Goal: Task Accomplishment & Management: Complete application form

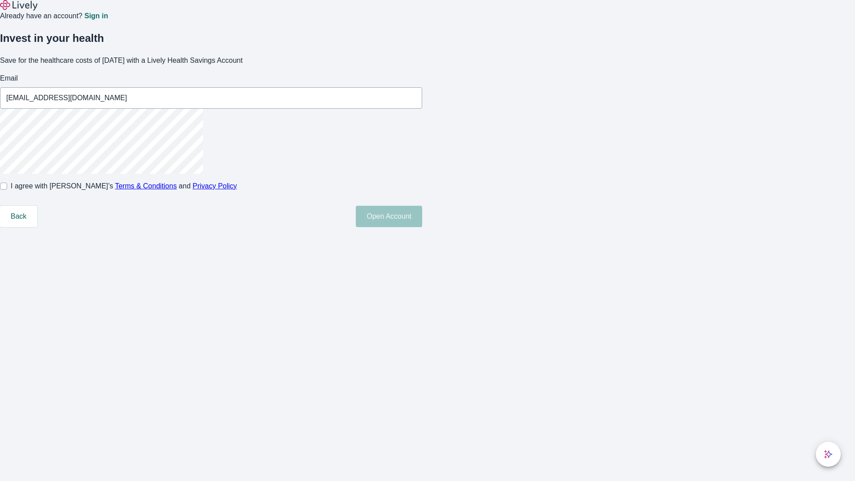
click at [7, 190] on input "I agree with Lively’s Terms & Conditions and Privacy Policy" at bounding box center [3, 186] width 7 height 7
checkbox input "true"
click at [422, 227] on button "Open Account" at bounding box center [389, 216] width 66 height 21
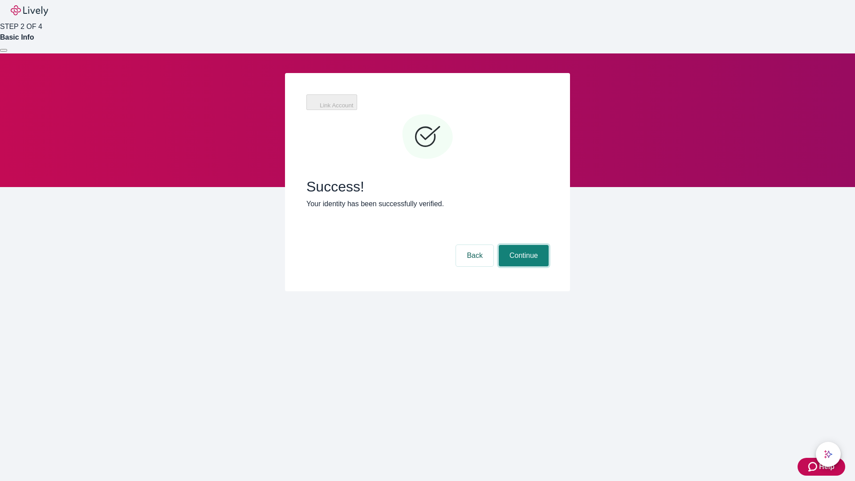
click at [522, 245] on button "Continue" at bounding box center [524, 255] width 50 height 21
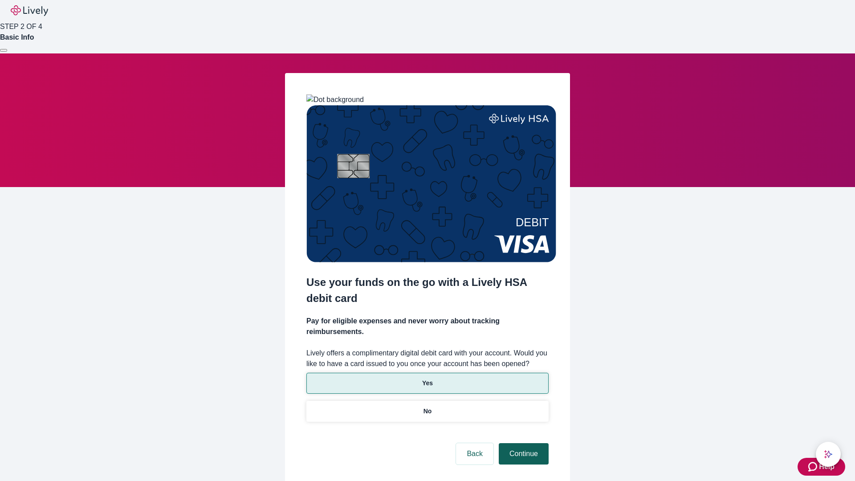
click at [427, 407] on p "No" at bounding box center [427, 411] width 8 height 9
click at [522, 443] on button "Continue" at bounding box center [524, 453] width 50 height 21
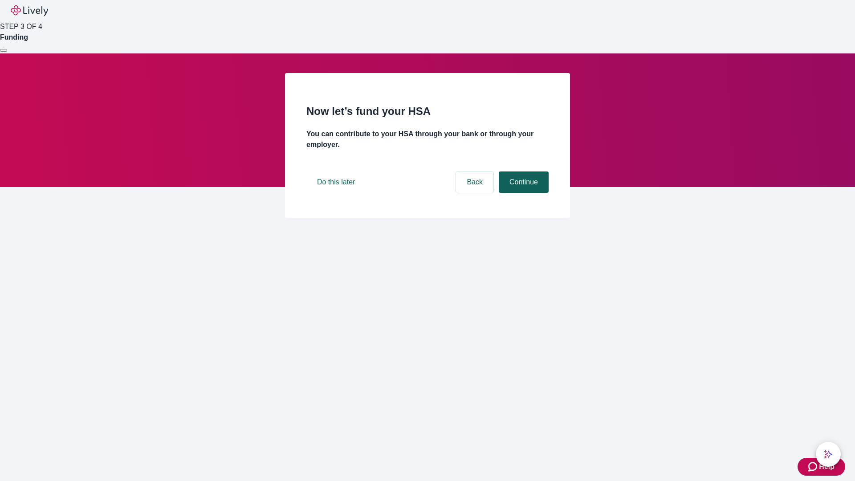
click at [522, 193] on button "Continue" at bounding box center [524, 181] width 50 height 21
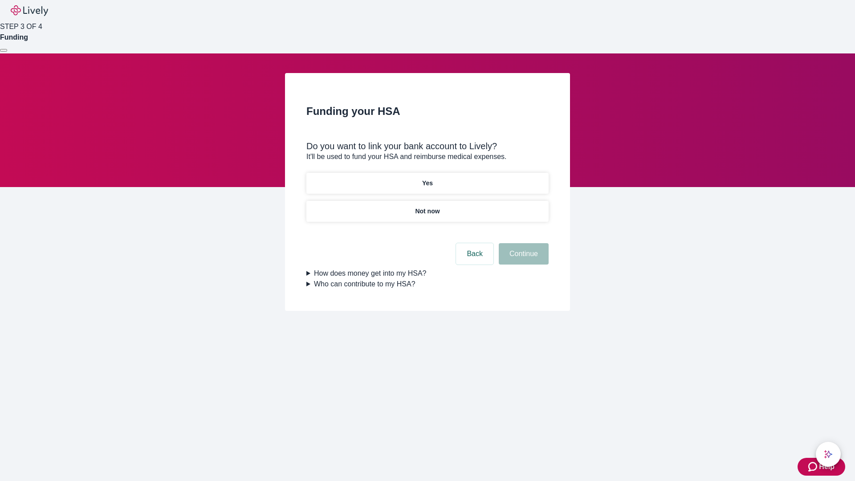
click at [427, 179] on p "Yes" at bounding box center [427, 183] width 11 height 9
click at [522, 243] on button "Continue" at bounding box center [524, 253] width 50 height 21
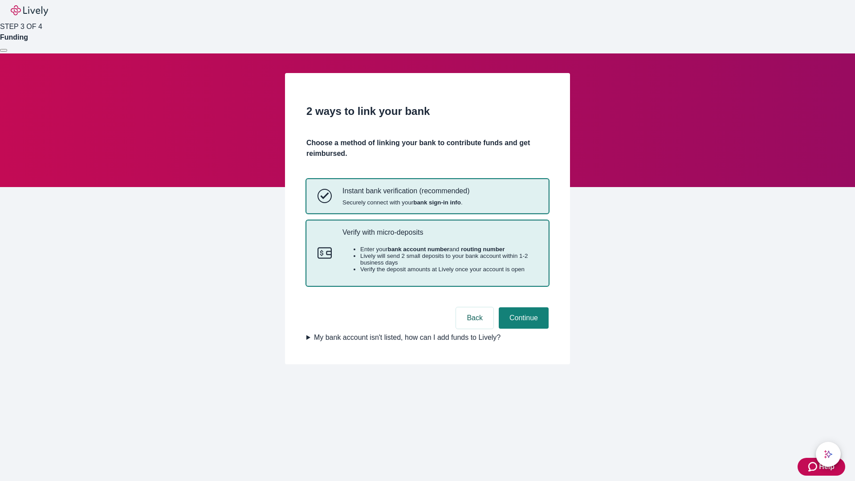
click at [439, 236] on p "Verify with micro-deposits" at bounding box center [439, 232] width 195 height 8
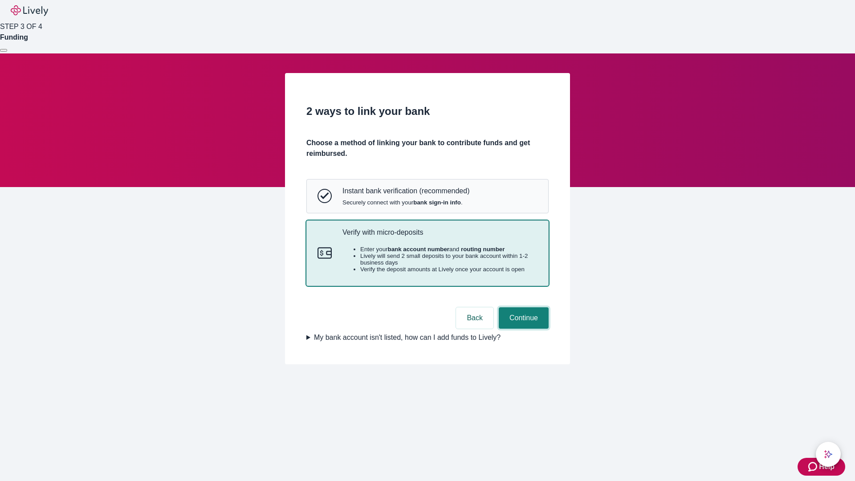
click at [522, 329] on button "Continue" at bounding box center [524, 317] width 50 height 21
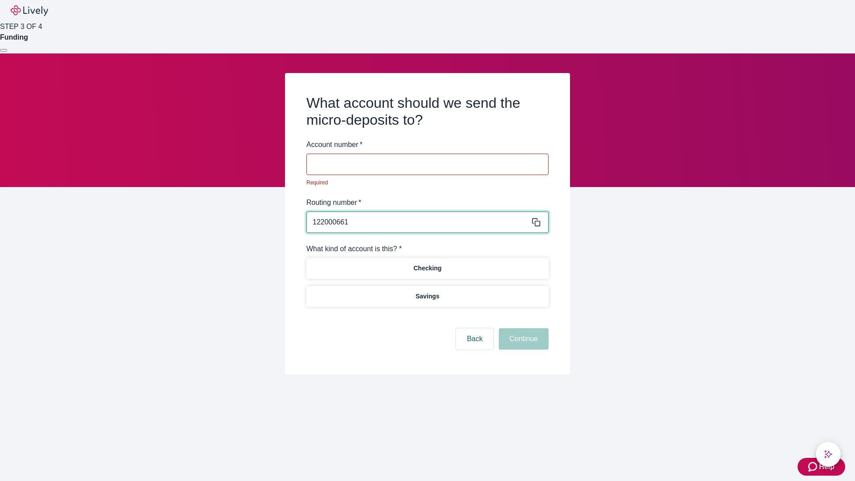
type input "122000661"
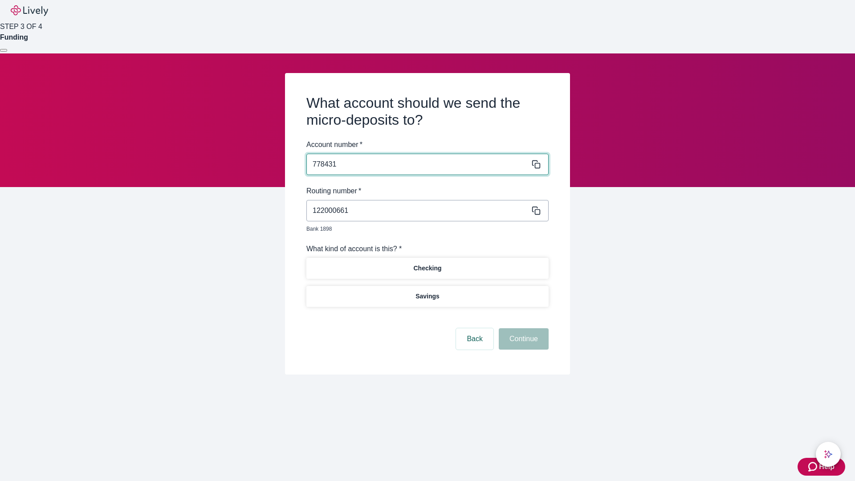
type input "778431"
click at [427, 264] on p "Checking" at bounding box center [427, 268] width 28 height 9
click at [522, 329] on button "Continue" at bounding box center [524, 338] width 50 height 21
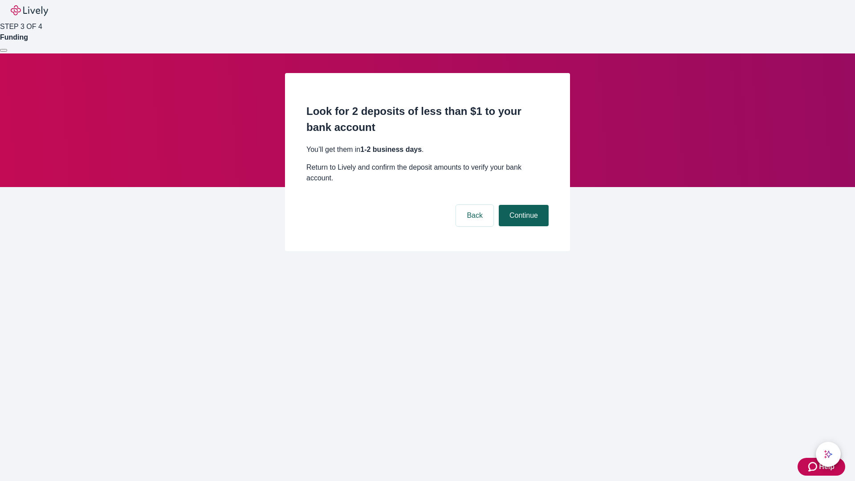
click at [522, 205] on button "Continue" at bounding box center [524, 215] width 50 height 21
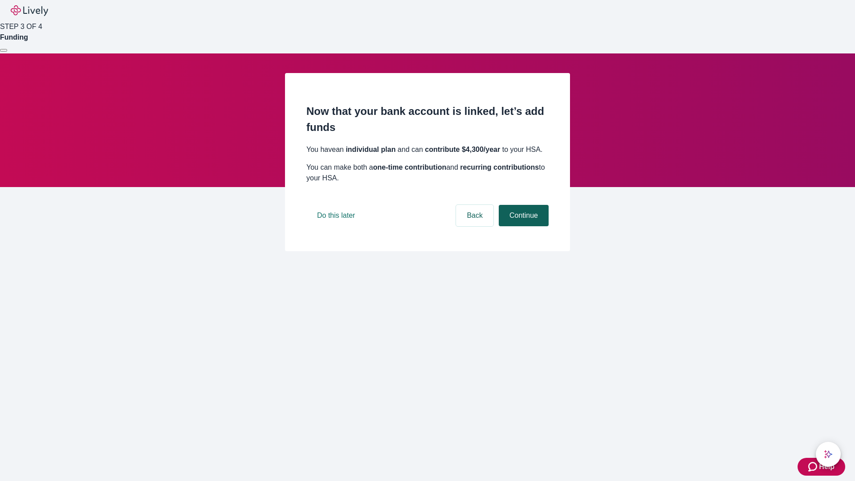
click at [522, 226] on button "Continue" at bounding box center [524, 215] width 50 height 21
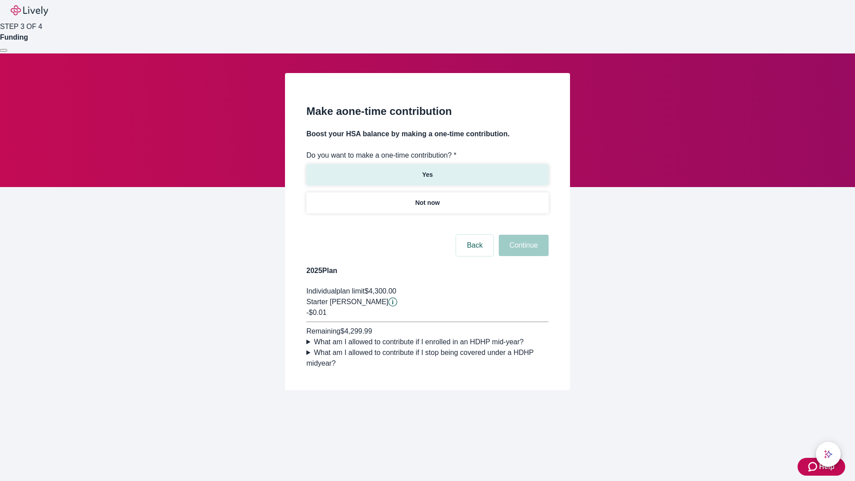
click at [427, 170] on p "Yes" at bounding box center [427, 174] width 11 height 9
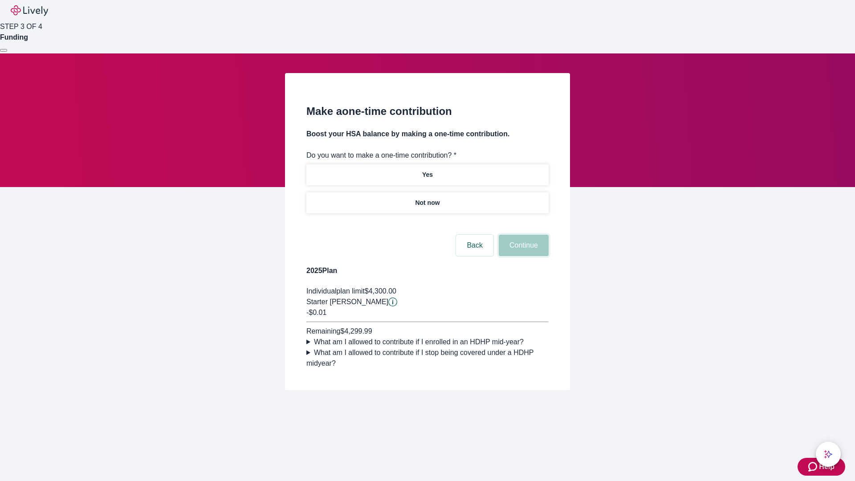
click at [522, 256] on button "Continue" at bounding box center [524, 245] width 50 height 21
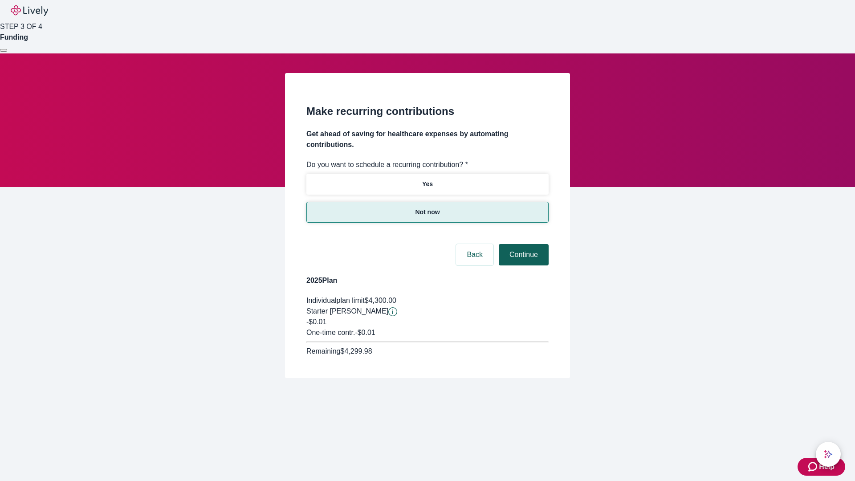
click at [522, 244] on button "Continue" at bounding box center [524, 254] width 50 height 21
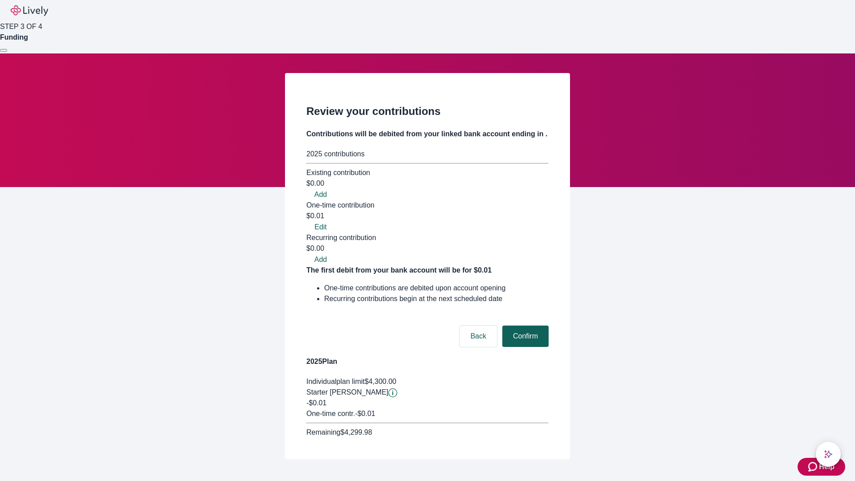
click at [524, 326] on button "Confirm" at bounding box center [525, 336] width 46 height 21
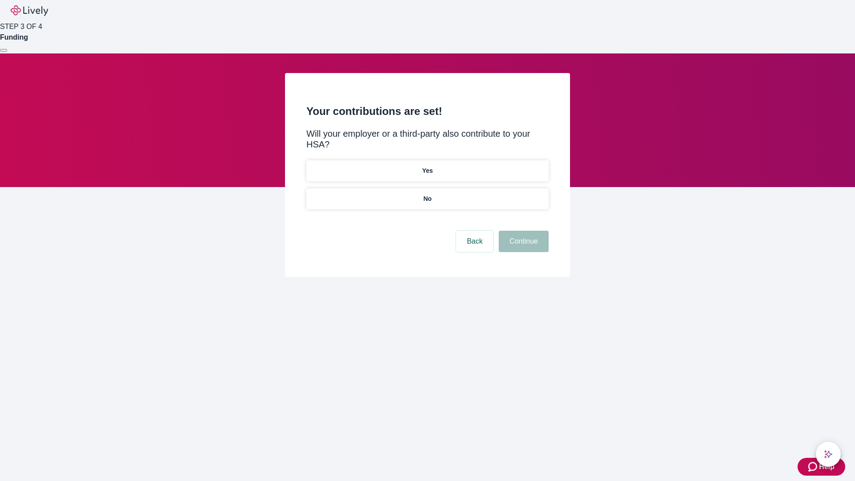
click at [427, 194] on p "No" at bounding box center [427, 198] width 8 height 9
click at [522, 231] on button "Continue" at bounding box center [524, 241] width 50 height 21
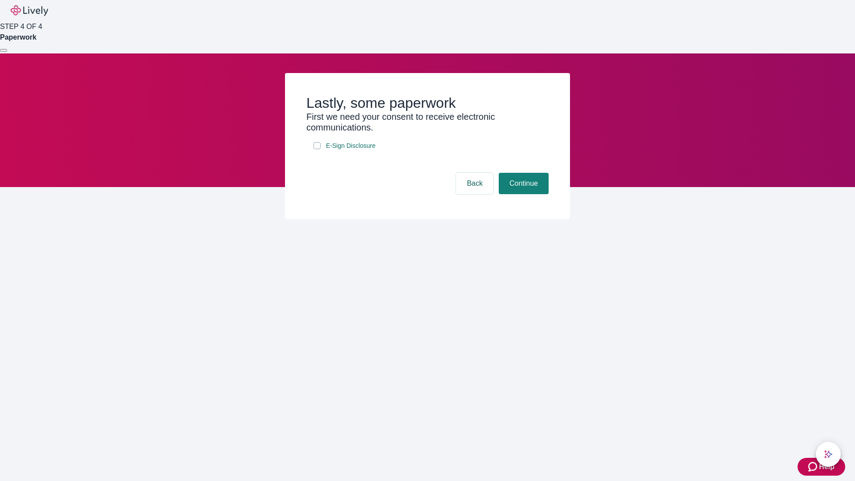
click at [317, 149] on input "E-Sign Disclosure" at bounding box center [316, 145] width 7 height 7
checkbox input "true"
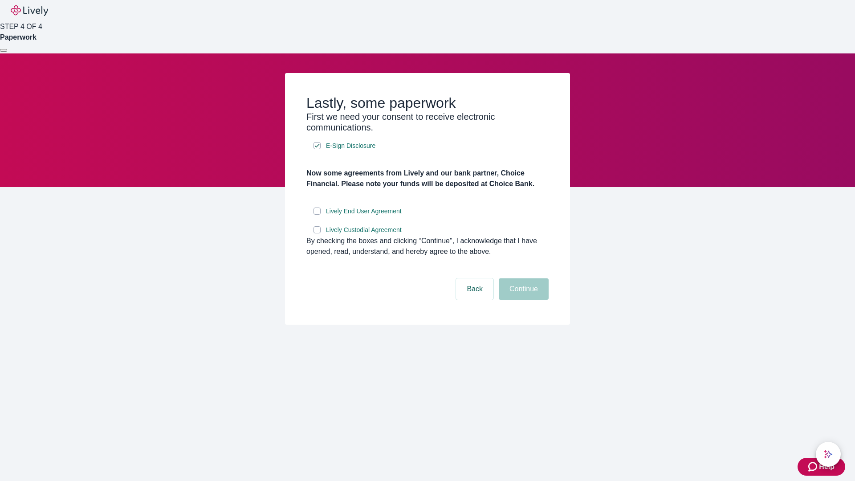
click at [317, 215] on input "Lively End User Agreement" at bounding box center [316, 211] width 7 height 7
checkbox input "true"
click at [317, 233] on input "Lively Custodial Agreement" at bounding box center [316, 229] width 7 height 7
checkbox input "true"
click at [522, 300] on button "Continue" at bounding box center [524, 288] width 50 height 21
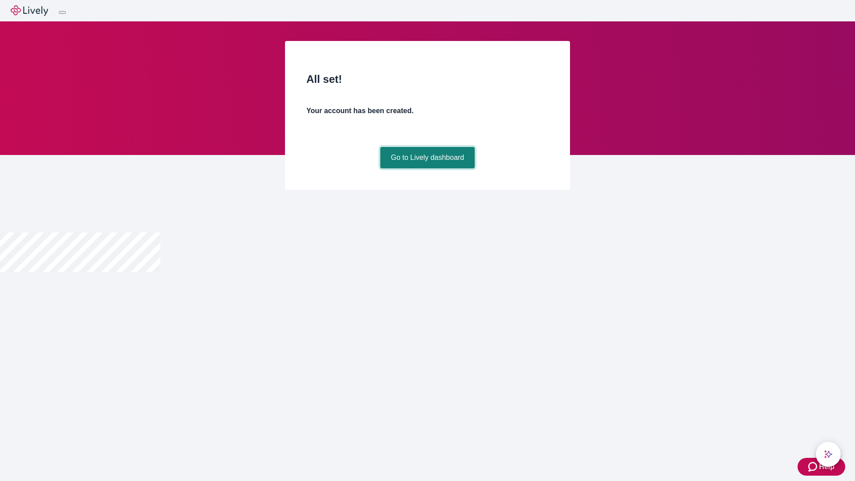
click at [427, 168] on link "Go to Lively dashboard" at bounding box center [427, 157] width 95 height 21
